Goal: Find specific page/section: Find specific page/section

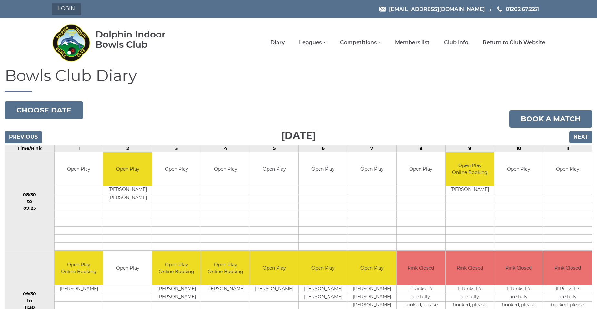
click at [72, 10] on link "Login" at bounding box center [67, 9] width 30 height 12
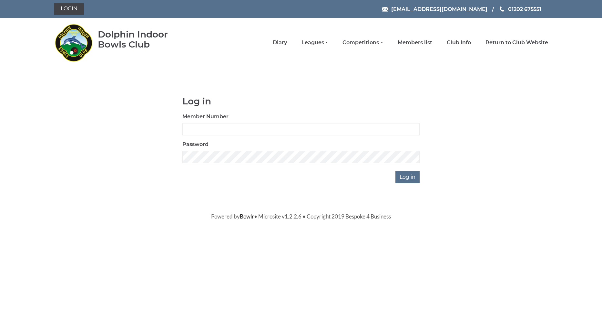
click at [228, 122] on div "Member Number" at bounding box center [300, 124] width 237 height 23
click at [231, 129] on input "Member Number" at bounding box center [300, 129] width 237 height 12
type input "2211"
click at [396, 171] on input "Log in" at bounding box center [408, 177] width 24 height 12
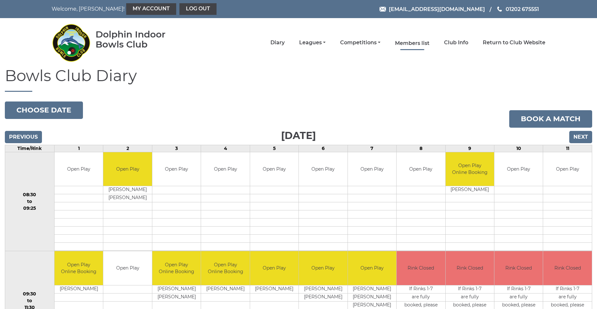
click at [420, 44] on link "Members list" at bounding box center [412, 43] width 35 height 7
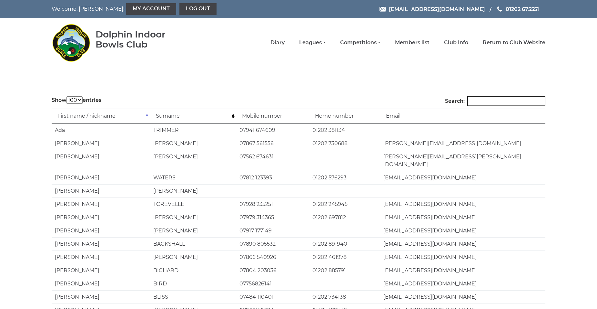
select select "100"
click at [490, 97] on input "Search:" at bounding box center [507, 101] width 78 height 10
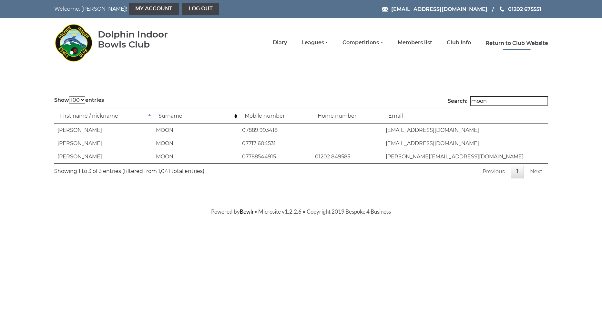
type input "moon"
click at [514, 42] on link "Return to Club Website" at bounding box center [517, 43] width 63 height 7
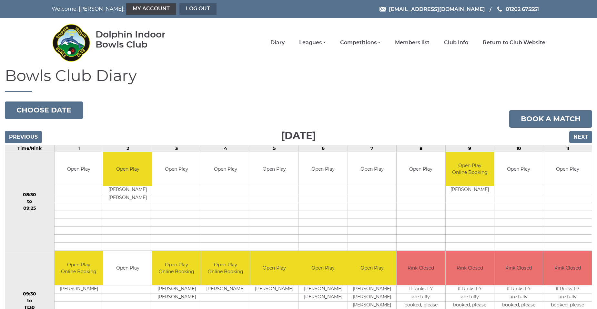
click at [180, 10] on link "Log out" at bounding box center [198, 9] width 37 height 12
